Goal: Information Seeking & Learning: Learn about a topic

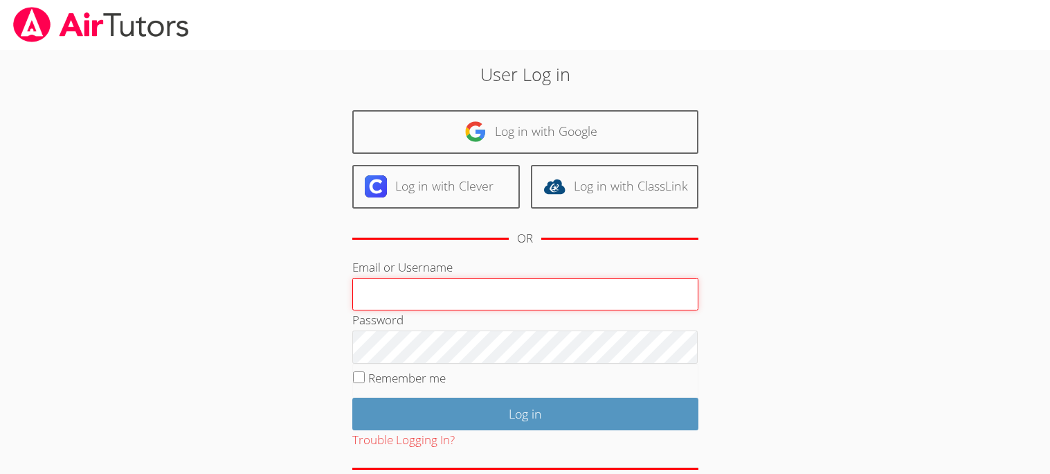
click at [365, 292] on input "Email or Username" at bounding box center [525, 294] width 346 height 33
click at [590, 283] on input "d.ceja2" at bounding box center [525, 294] width 346 height 33
type input "d.ceja2@lodiusd.org"
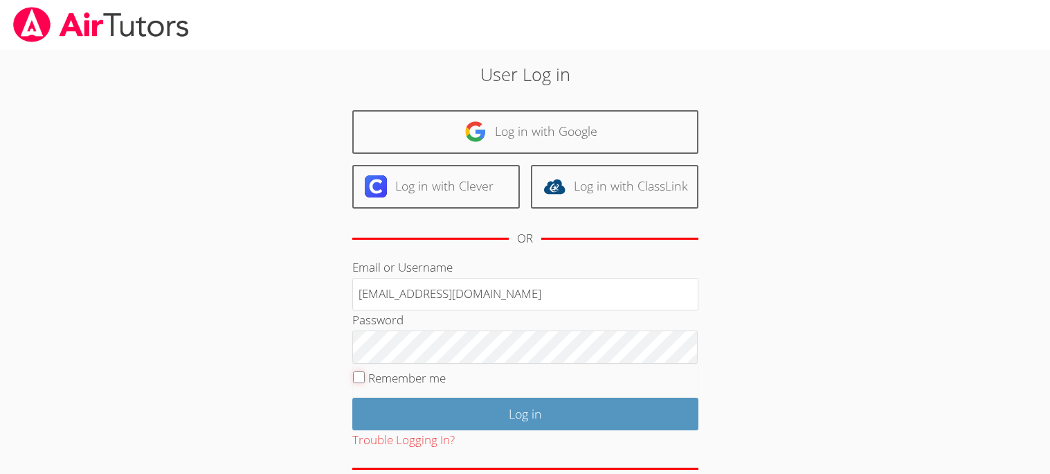
click at [360, 372] on input "Remember me" at bounding box center [359, 377] width 12 height 12
checkbox input "true"
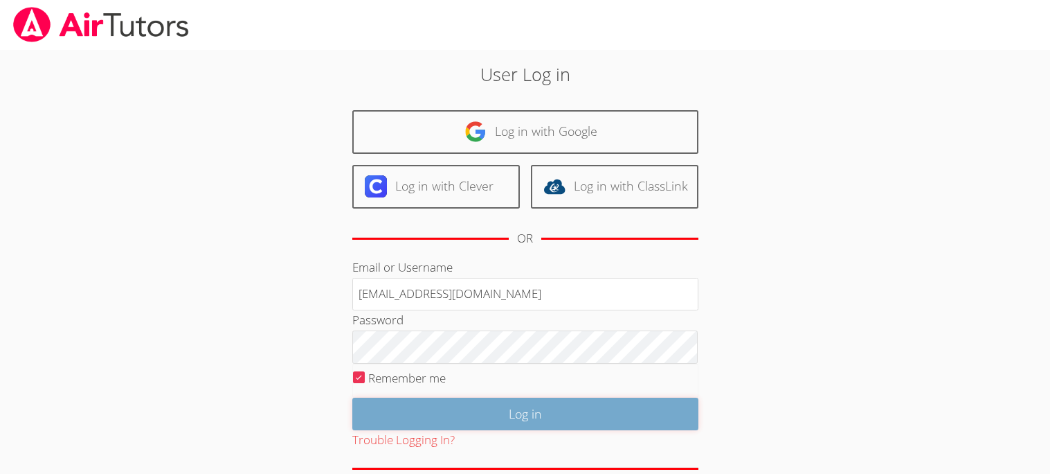
click at [465, 403] on input "Log in" at bounding box center [525, 413] width 346 height 33
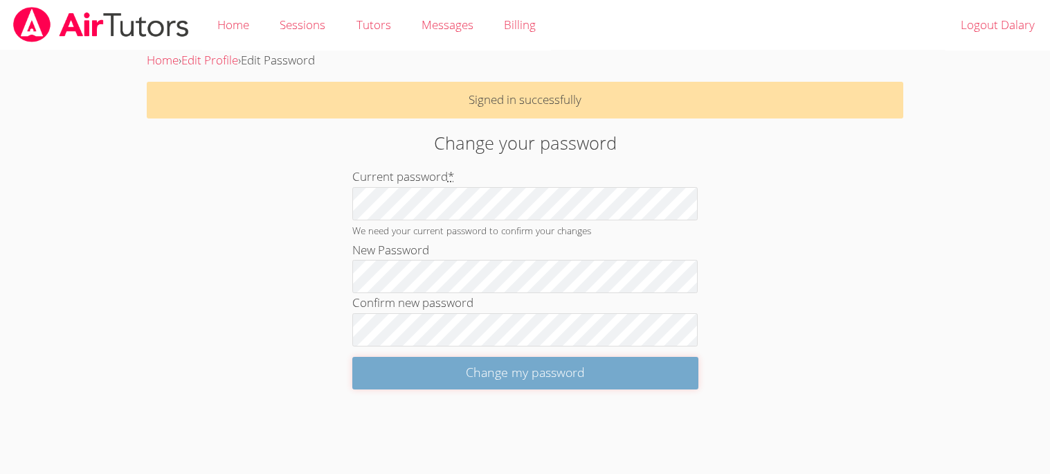
click at [388, 371] on input "Change my password" at bounding box center [525, 373] width 346 height 33
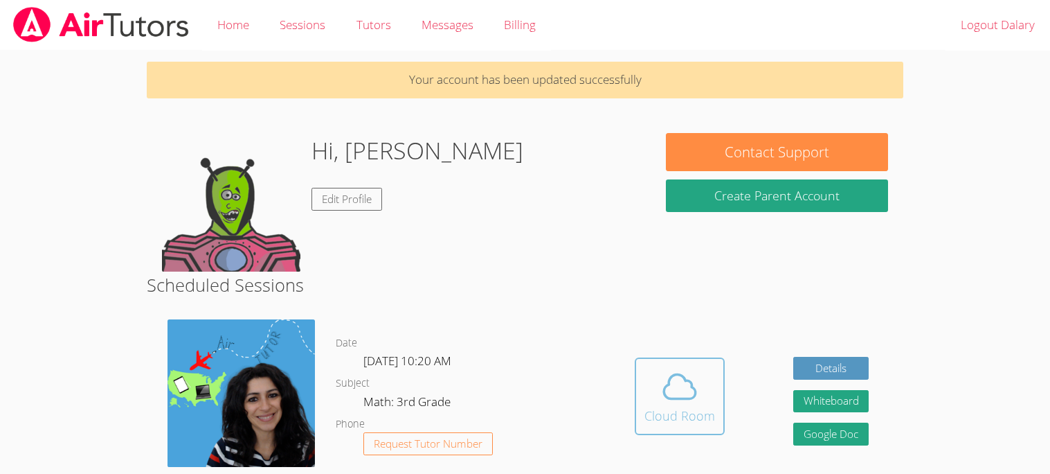
click at [687, 378] on icon at bounding box center [680, 386] width 32 height 24
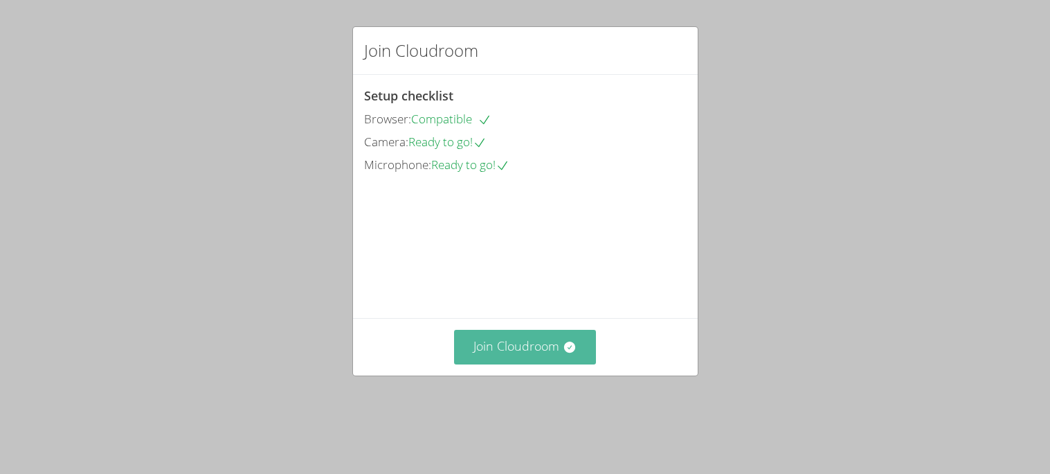
click at [583, 363] on button "Join Cloudroom" at bounding box center [525, 347] width 142 height 34
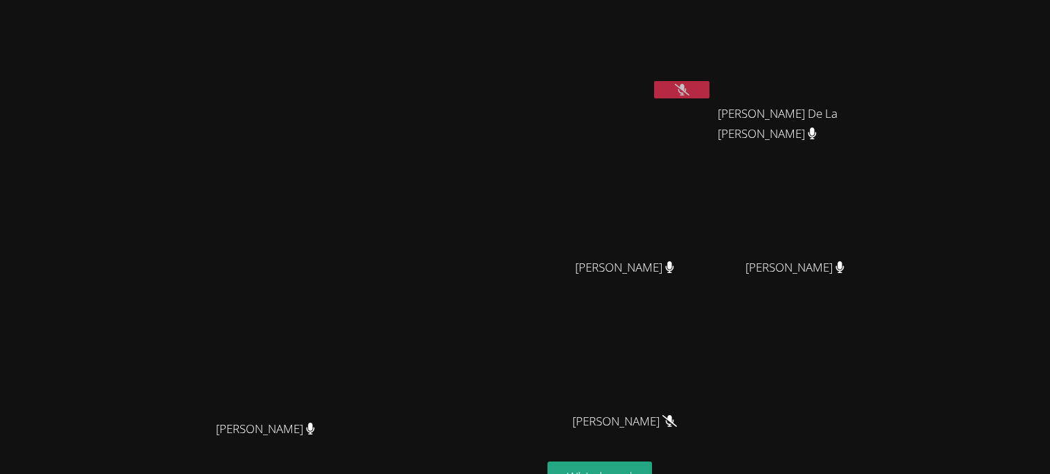
click at [690, 88] on icon at bounding box center [682, 90] width 15 height 12
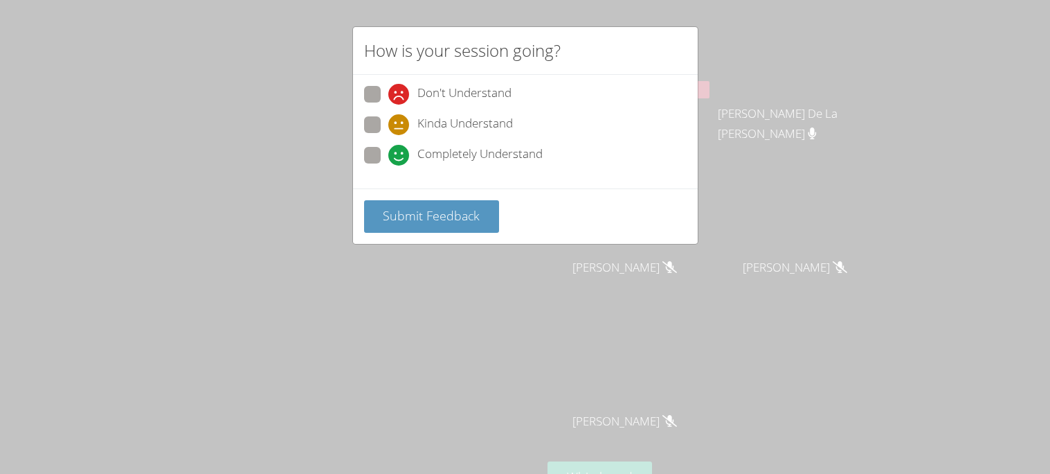
click at [388, 165] on span at bounding box center [388, 165] width 0 height 0
click at [388, 152] on input "Completely Understand" at bounding box center [394, 153] width 12 height 12
radio input "true"
click at [388, 165] on span at bounding box center [388, 165] width 0 height 0
click at [388, 151] on input "Completely Understand" at bounding box center [394, 153] width 12 height 12
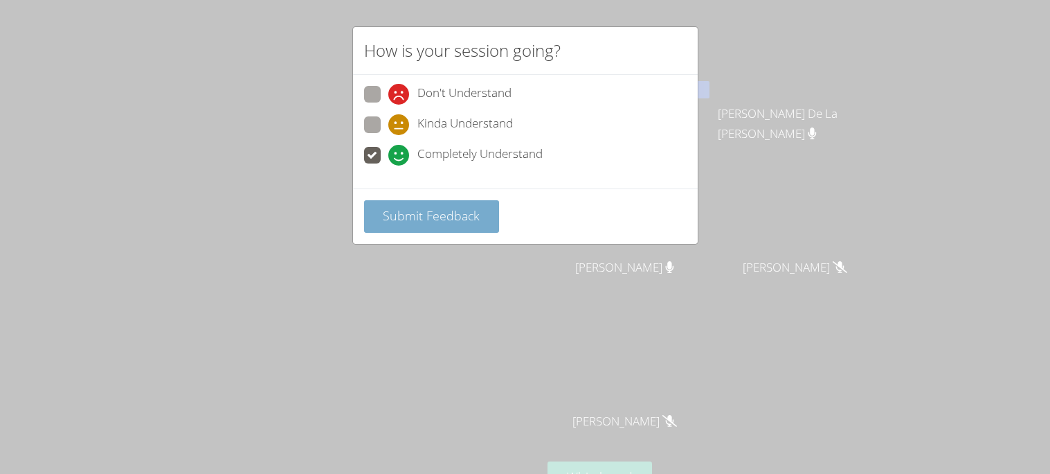
click at [377, 201] on button "Submit Feedback" at bounding box center [432, 216] width 136 height 33
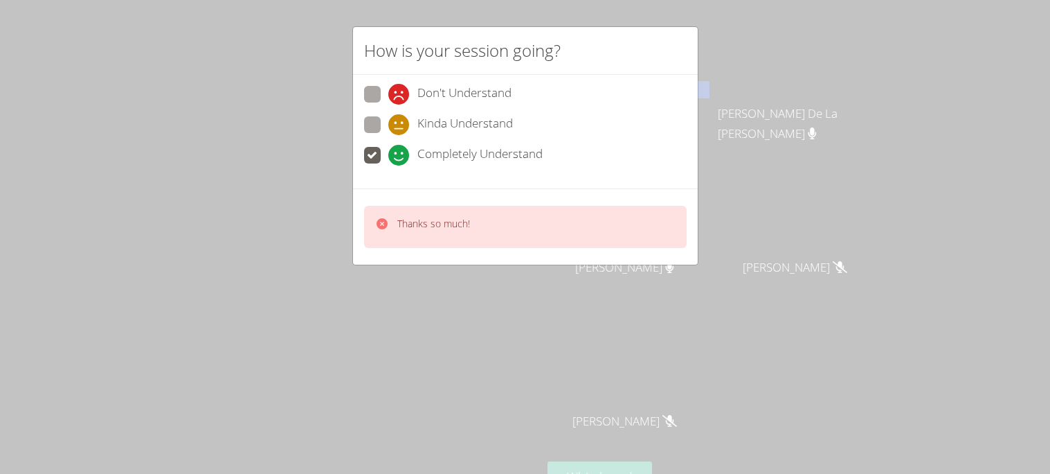
click at [385, 217] on icon at bounding box center [382, 224] width 14 height 14
click at [380, 220] on icon at bounding box center [382, 224] width 14 height 14
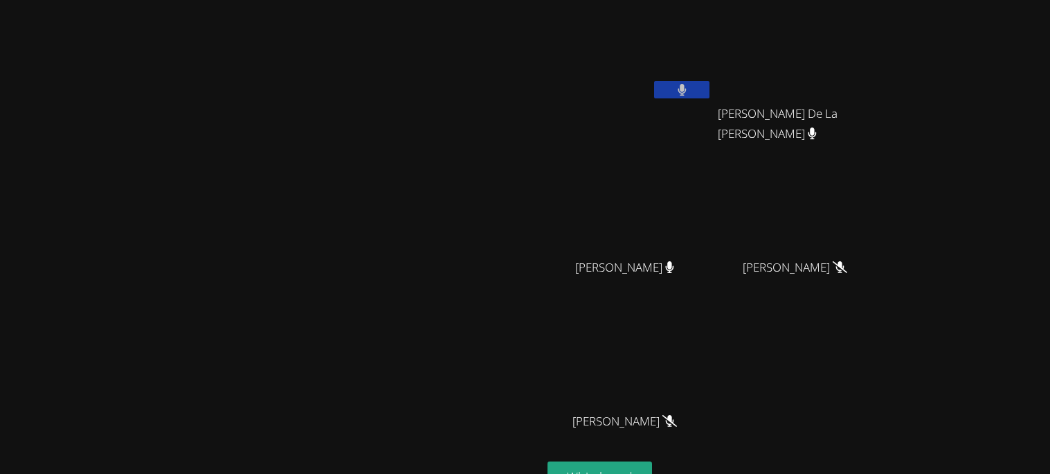
click at [375, 220] on video at bounding box center [272, 263] width 208 height 299
drag, startPoint x: 602, startPoint y: 225, endPoint x: 594, endPoint y: 228, distance: 8.4
click at [375, 228] on video at bounding box center [272, 263] width 208 height 299
drag, startPoint x: 594, startPoint y: 228, endPoint x: 572, endPoint y: 243, distance: 26.5
click at [375, 243] on video at bounding box center [272, 263] width 208 height 299
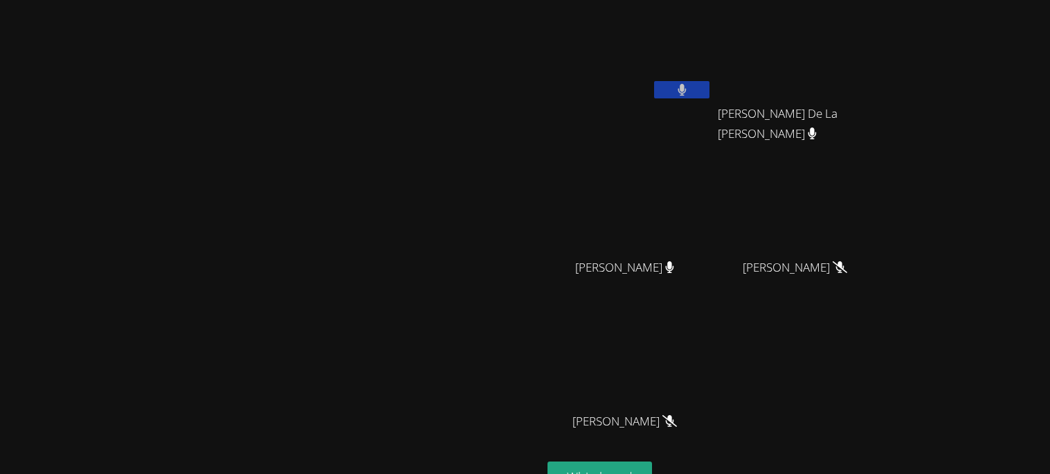
click at [375, 244] on video at bounding box center [272, 263] width 208 height 299
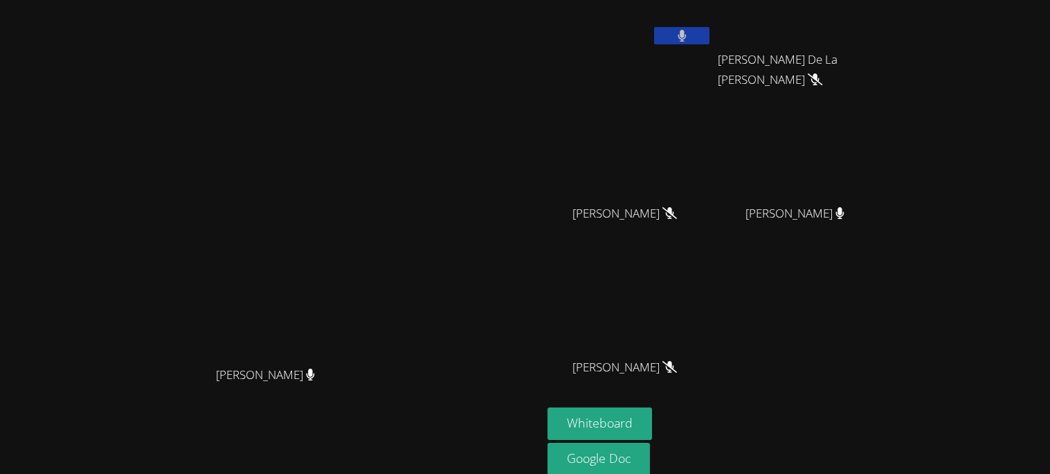
scroll to position [26, 0]
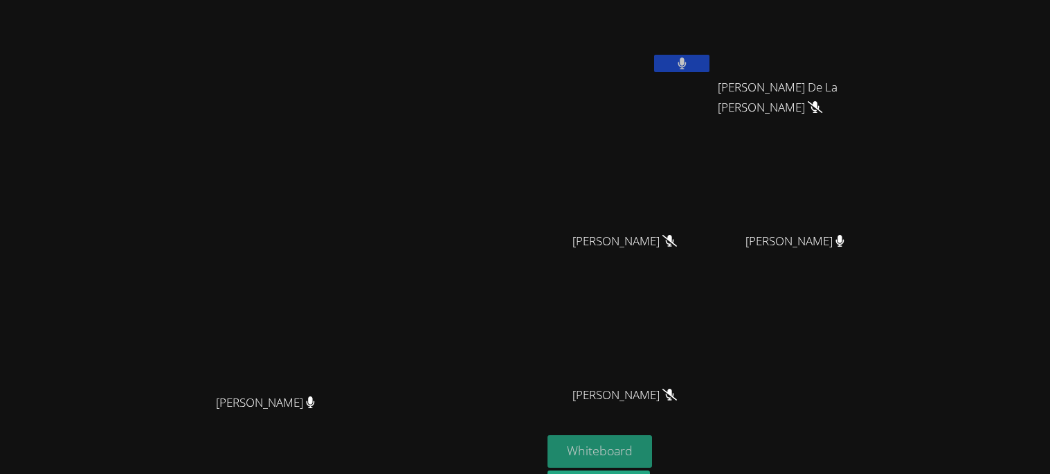
click at [652, 451] on button "Whiteboard" at bounding box center [600, 451] width 105 height 33
click at [652, 448] on button "Whiteboard" at bounding box center [600, 451] width 105 height 33
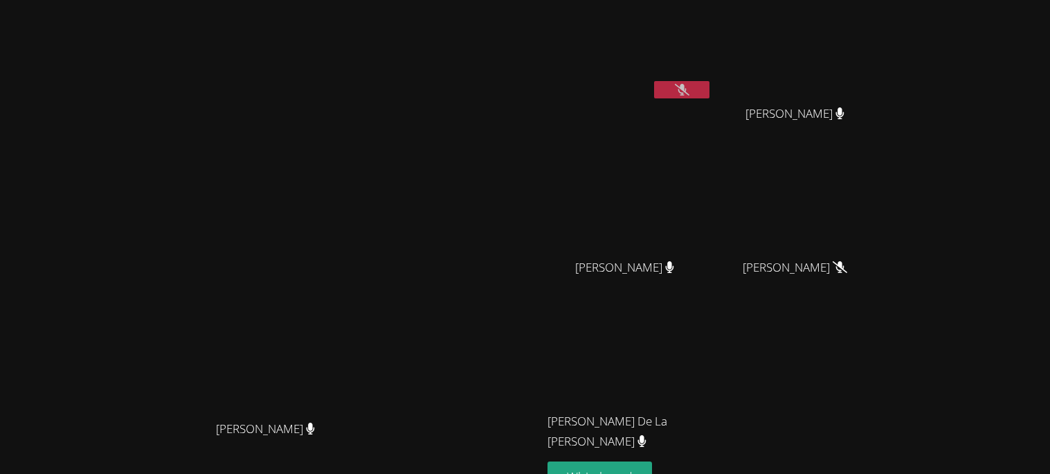
scroll to position [27, 0]
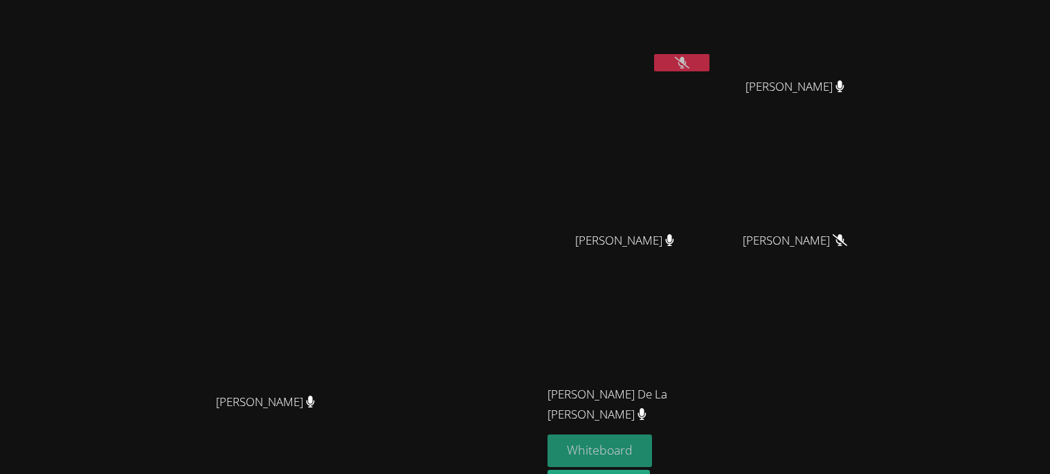
click at [652, 443] on button "Whiteboard" at bounding box center [600, 450] width 105 height 33
